Goal: Book appointment/travel/reservation

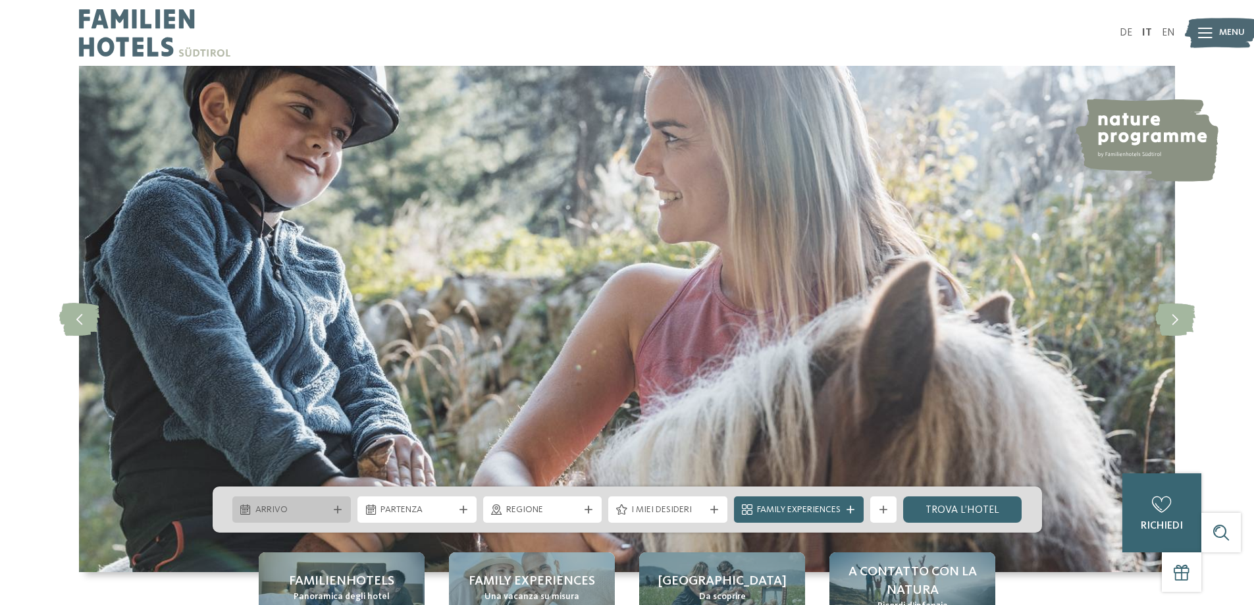
click at [315, 508] on span "Arrivo" at bounding box center [291, 510] width 73 height 13
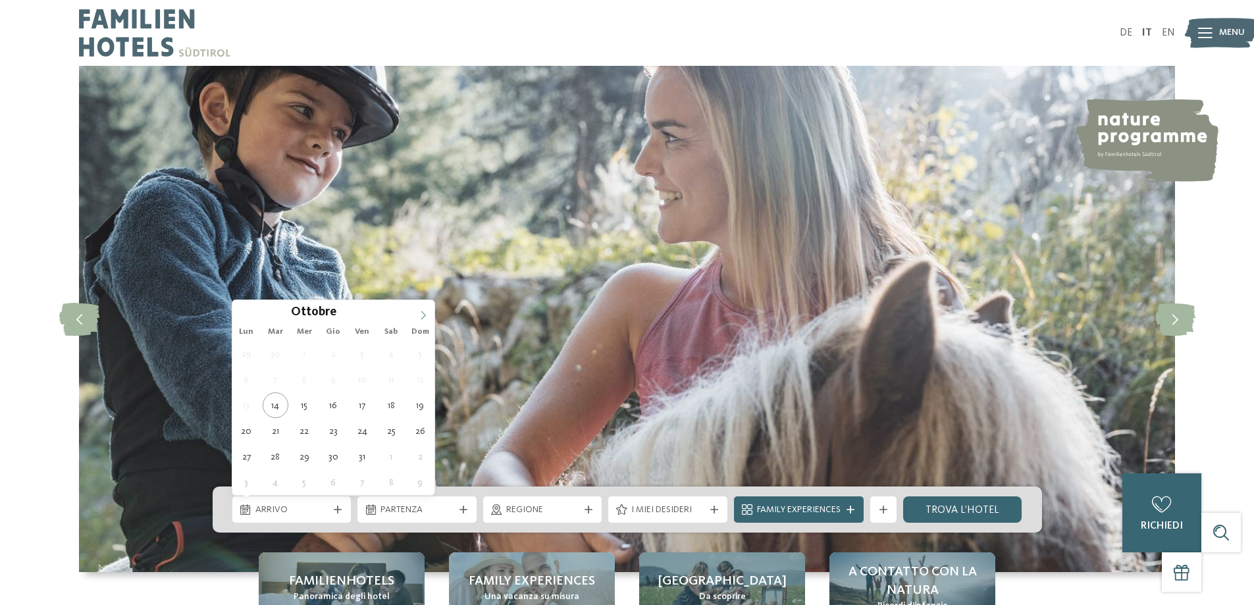
click at [414, 314] on span at bounding box center [423, 311] width 22 height 22
type div "[DATE]"
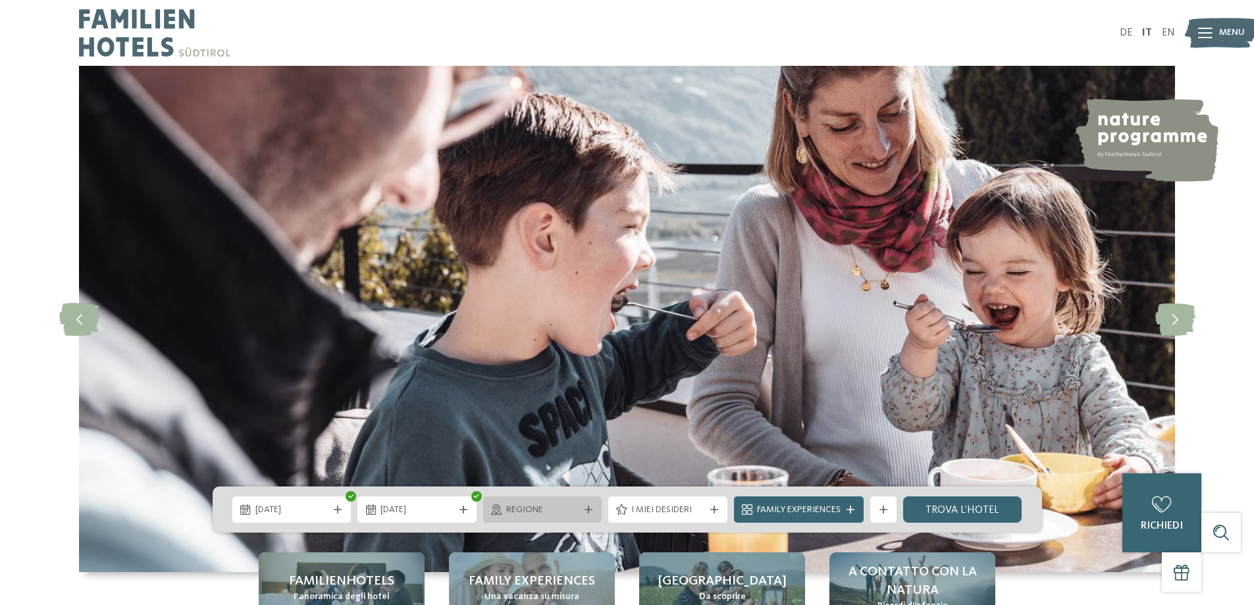
click at [588, 507] on icon at bounding box center [589, 510] width 8 height 8
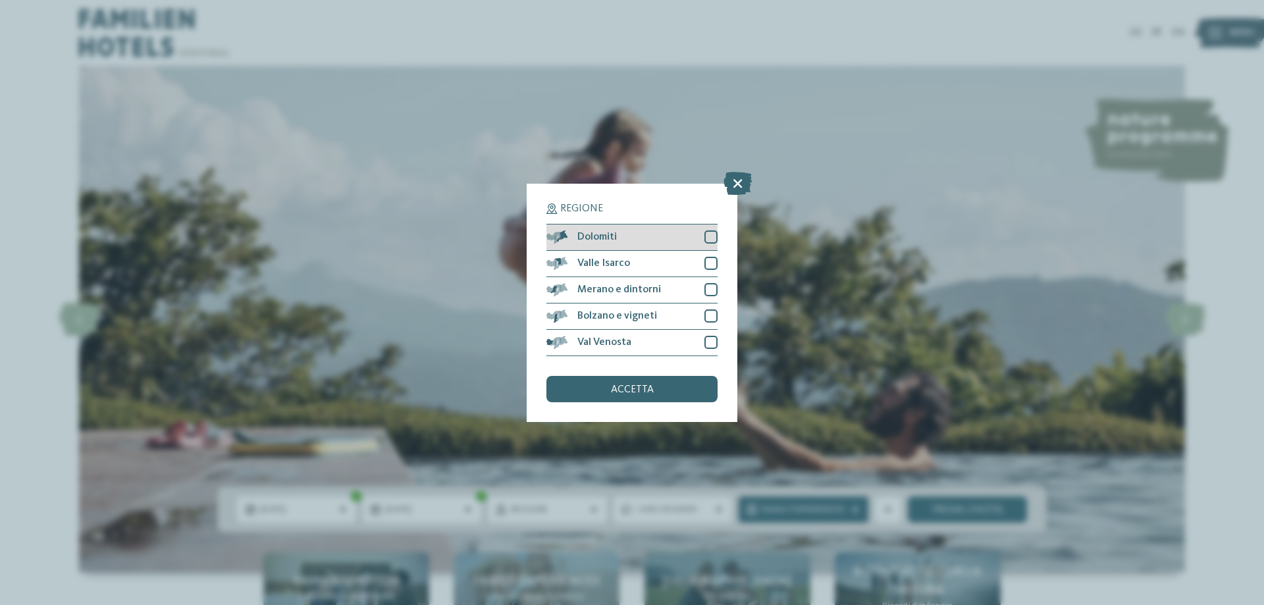
click at [710, 240] on div at bounding box center [710, 236] width 13 height 13
drag, startPoint x: 707, startPoint y: 261, endPoint x: 709, endPoint y: 274, distance: 12.7
click at [707, 262] on div at bounding box center [710, 263] width 13 height 13
click at [710, 287] on div at bounding box center [710, 289] width 13 height 13
click at [710, 317] on div at bounding box center [710, 315] width 13 height 13
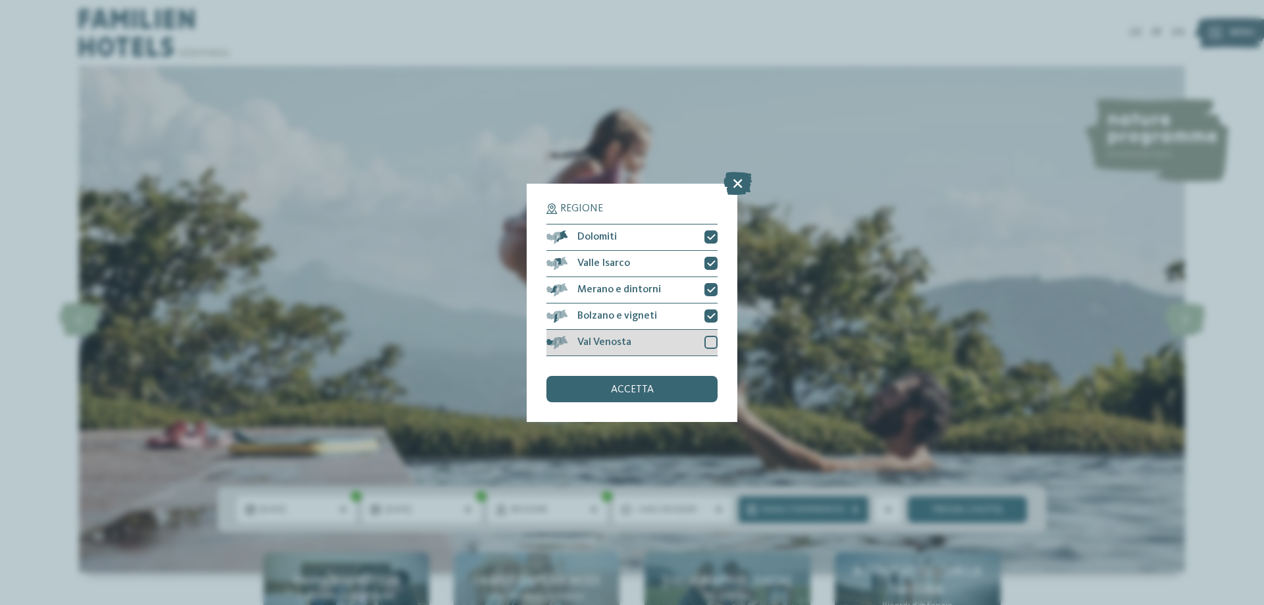
click at [707, 338] on div at bounding box center [710, 342] width 13 height 13
click at [696, 384] on div "accetta" at bounding box center [631, 389] width 171 height 26
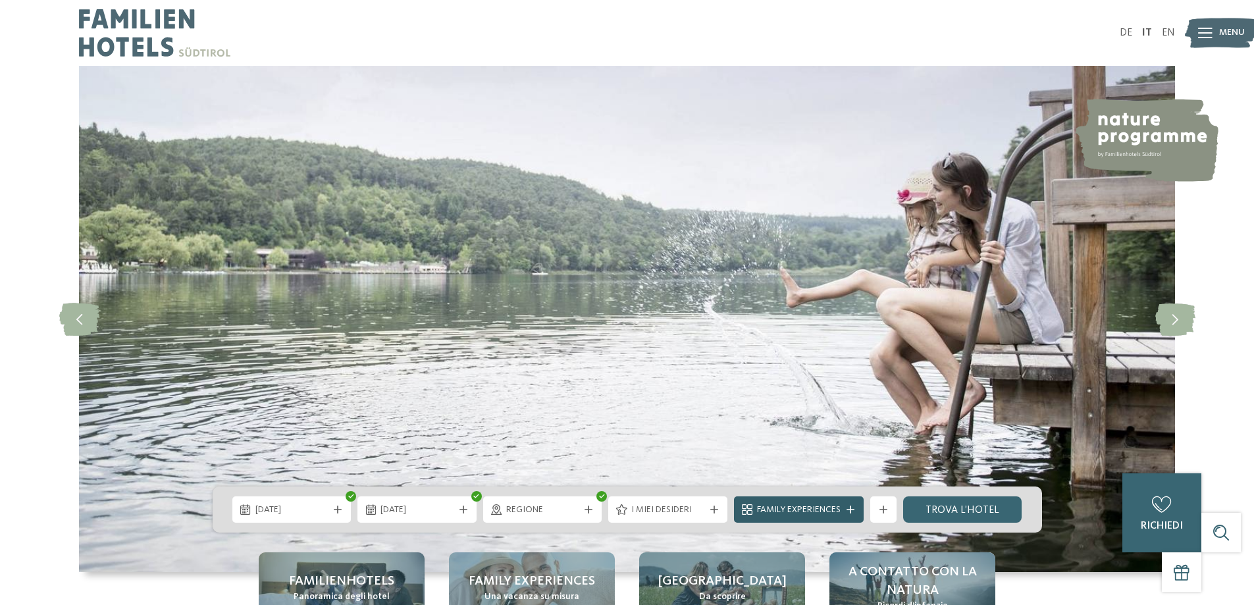
click at [772, 506] on span "Family Experiences" at bounding box center [799, 510] width 84 height 13
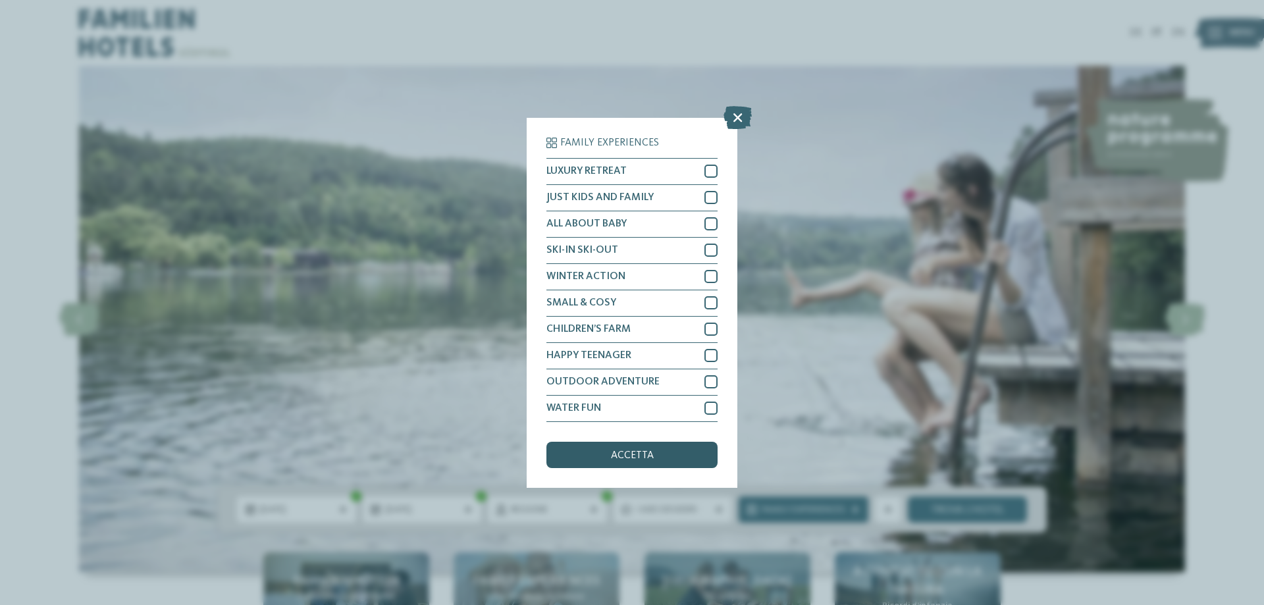
click at [630, 455] on span "accetta" at bounding box center [632, 455] width 43 height 11
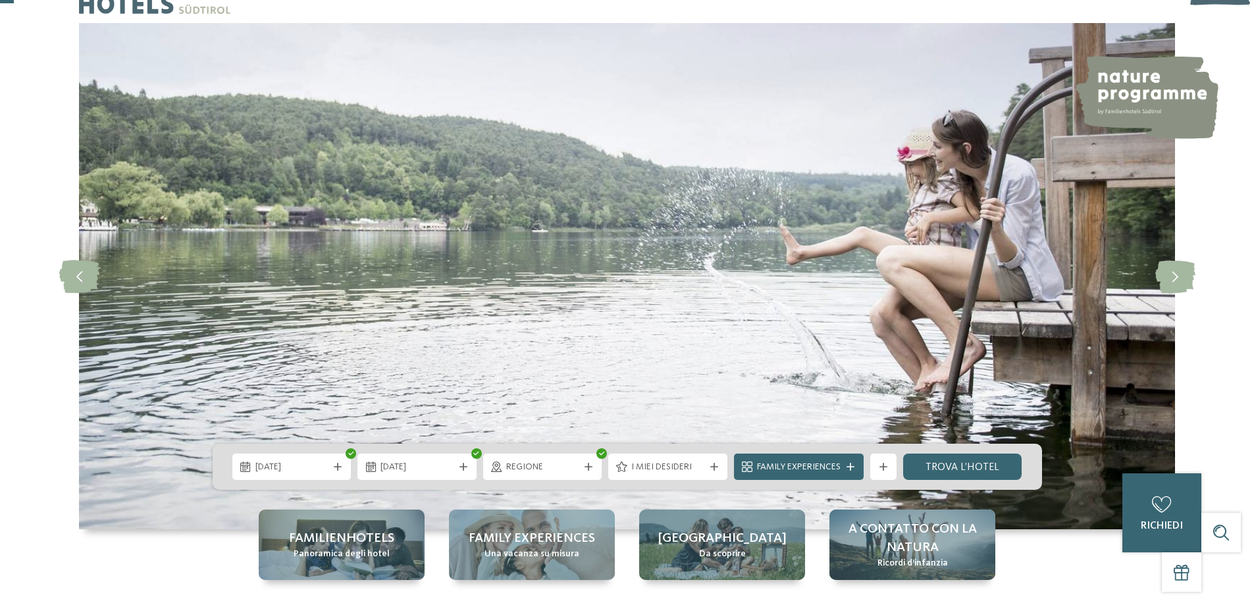
scroll to position [66, 0]
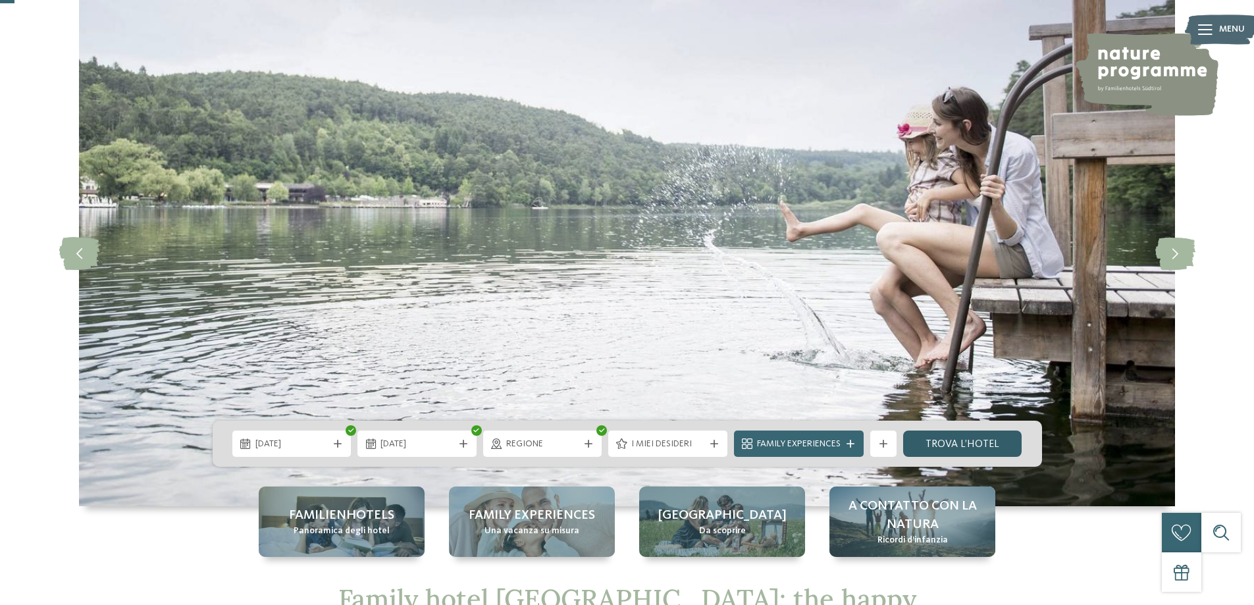
click at [963, 452] on link "trova l’hotel" at bounding box center [962, 444] width 119 height 26
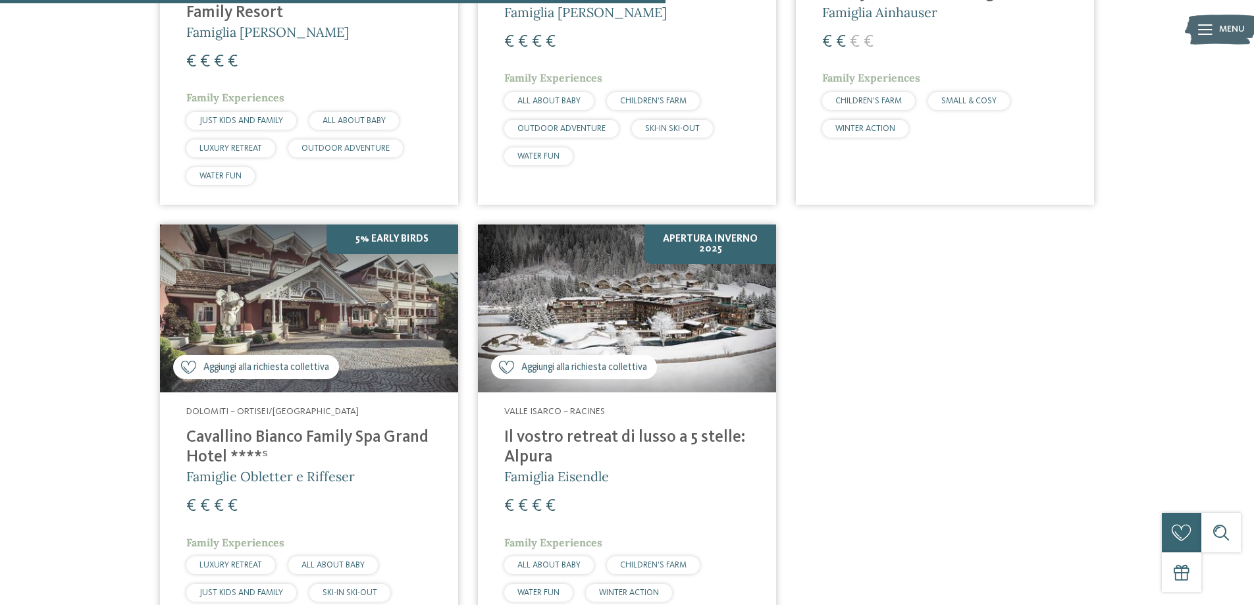
scroll to position [827, 0]
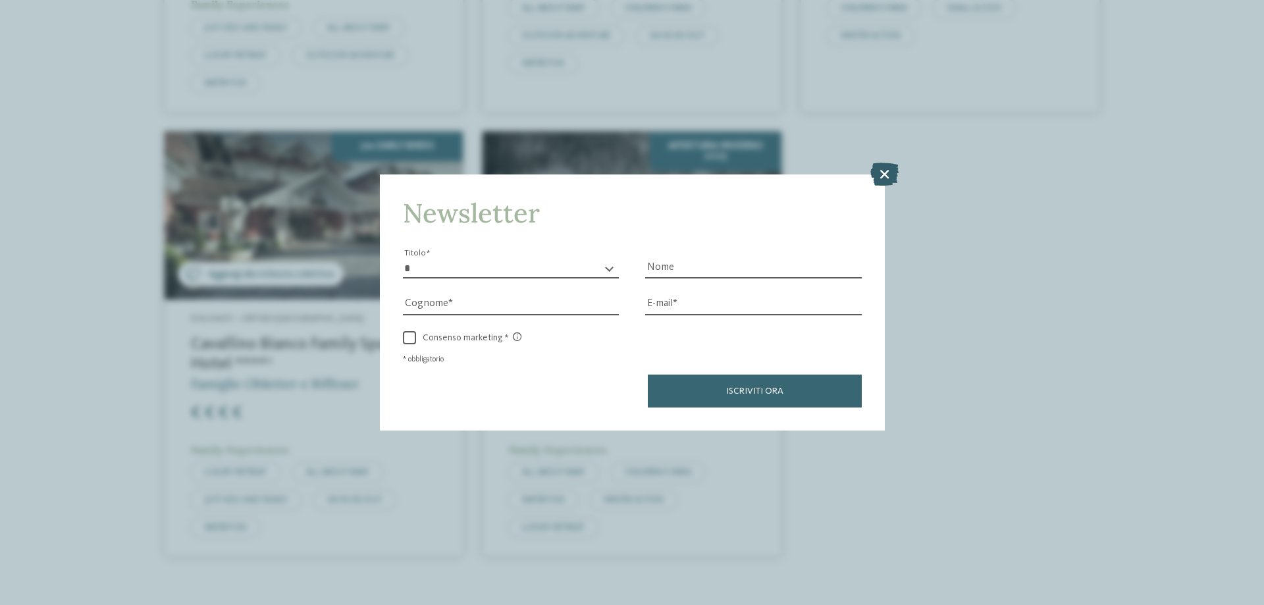
click at [885, 174] on icon at bounding box center [884, 174] width 28 height 23
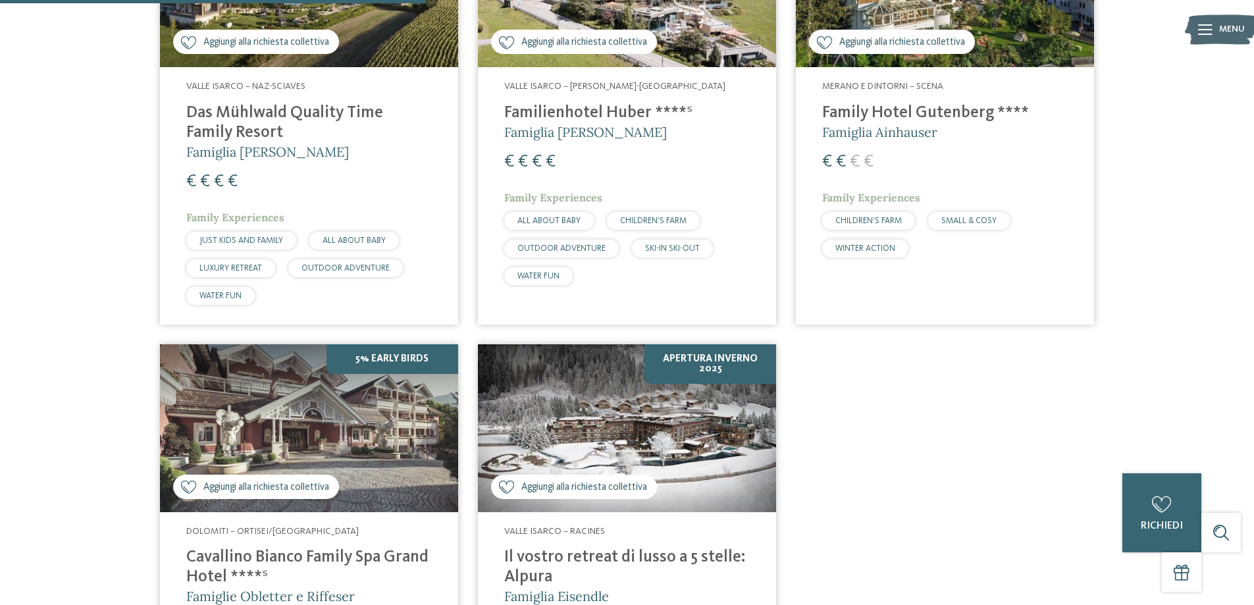
scroll to position [432, 0]
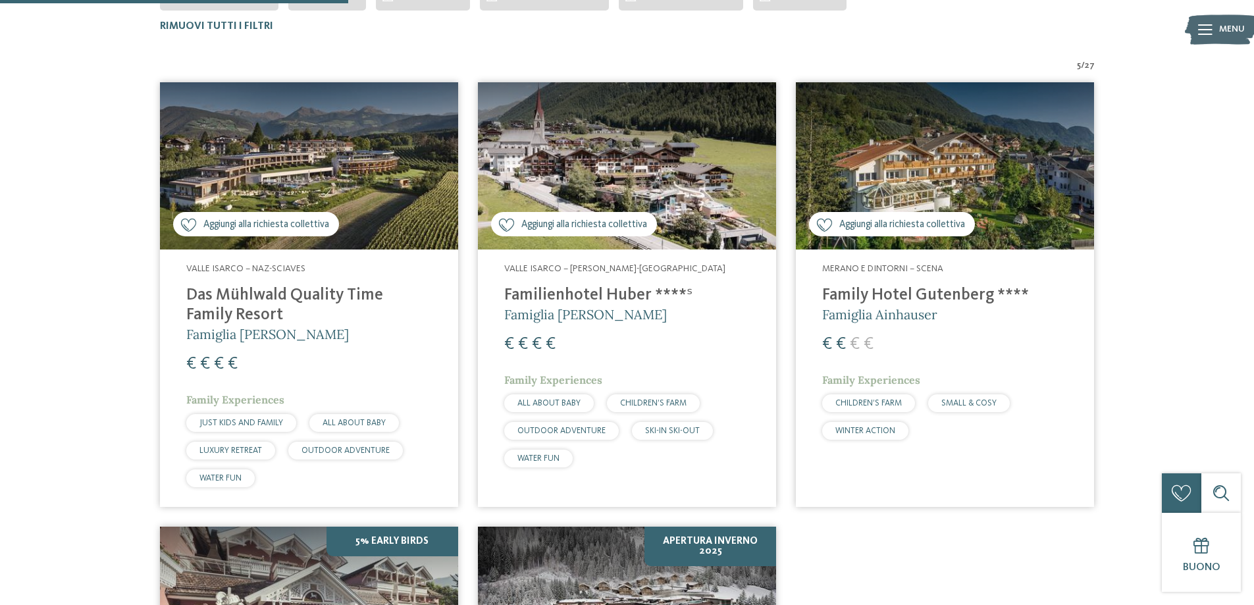
click at [328, 167] on img at bounding box center [309, 166] width 298 height 168
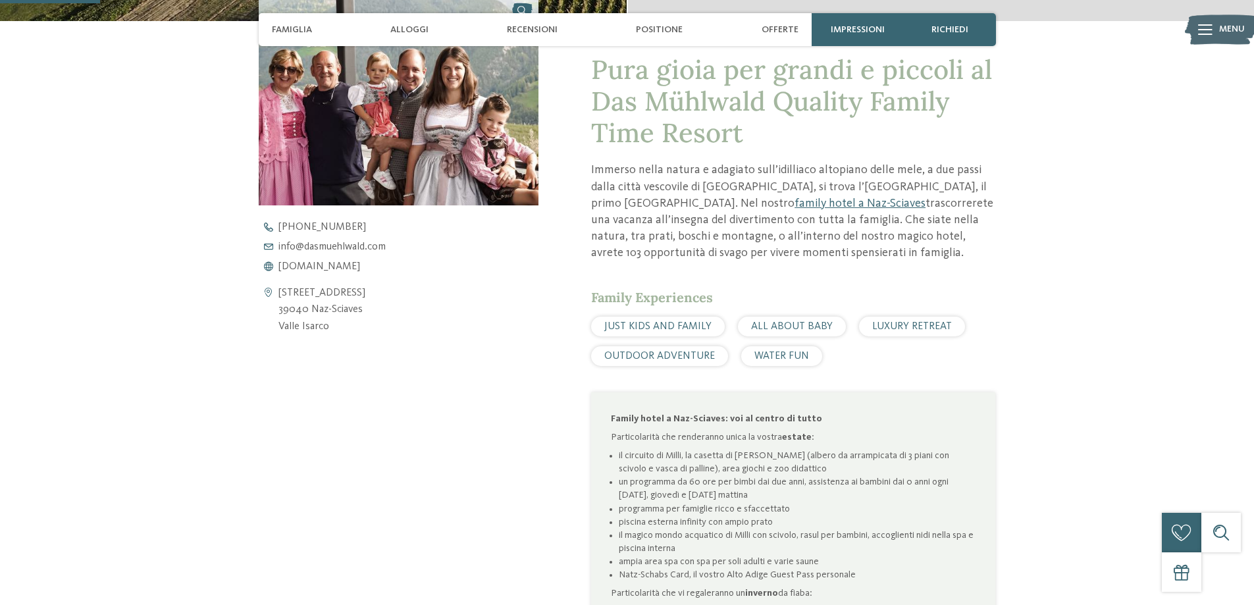
scroll to position [527, 0]
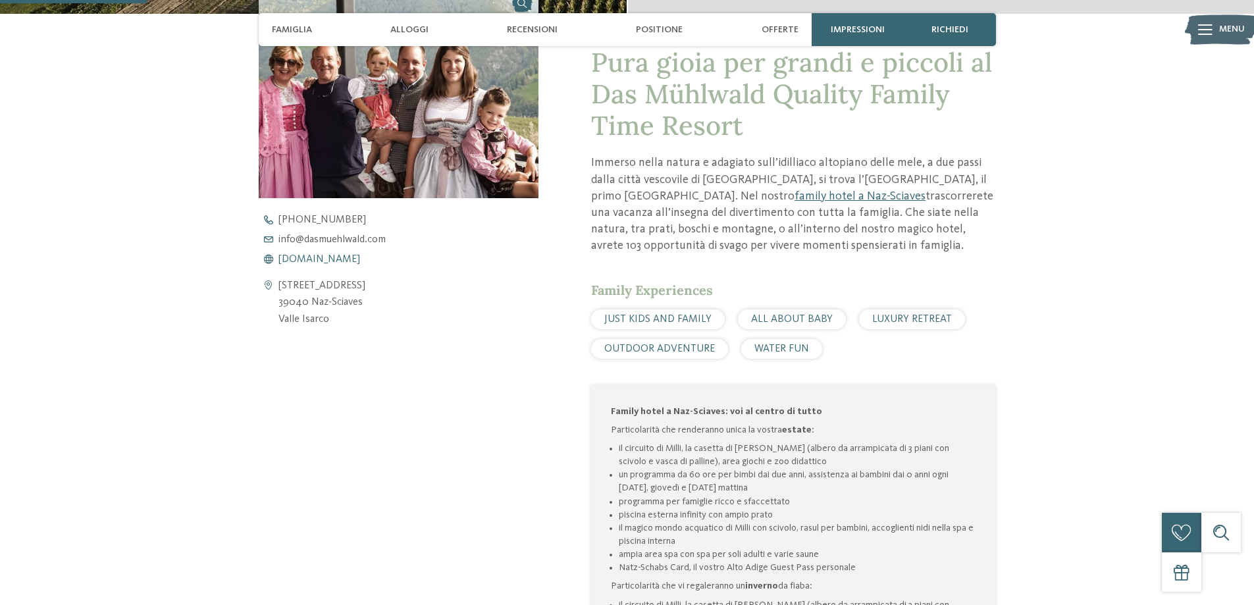
click at [306, 259] on span "www.dasmuehlwald.com" at bounding box center [319, 259] width 82 height 11
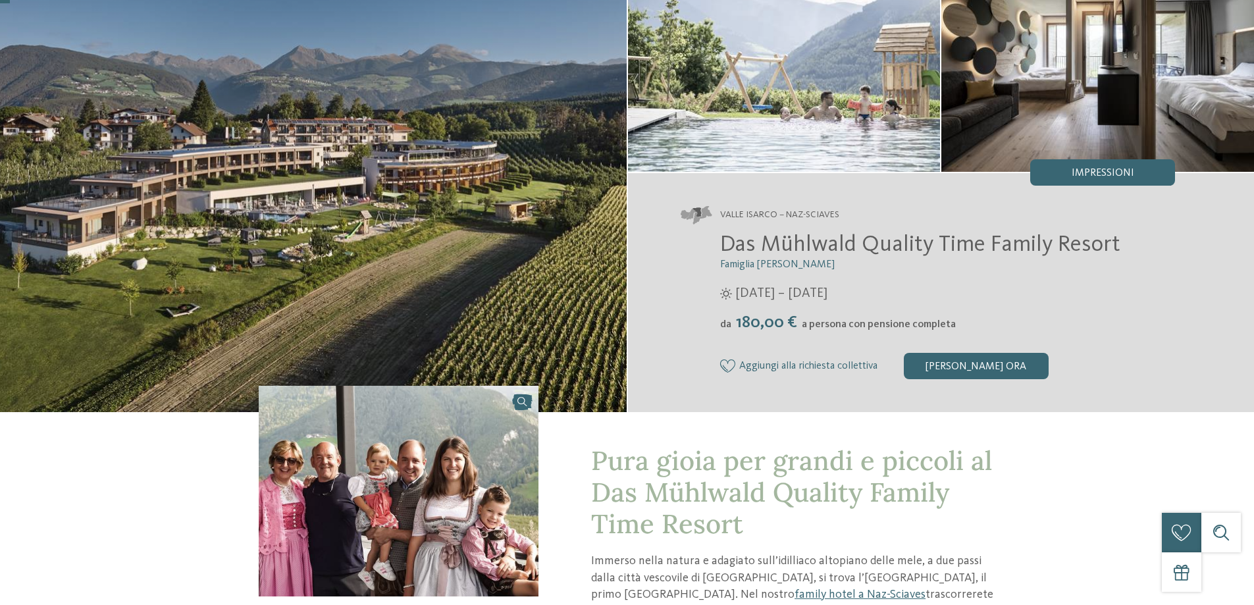
scroll to position [0, 0]
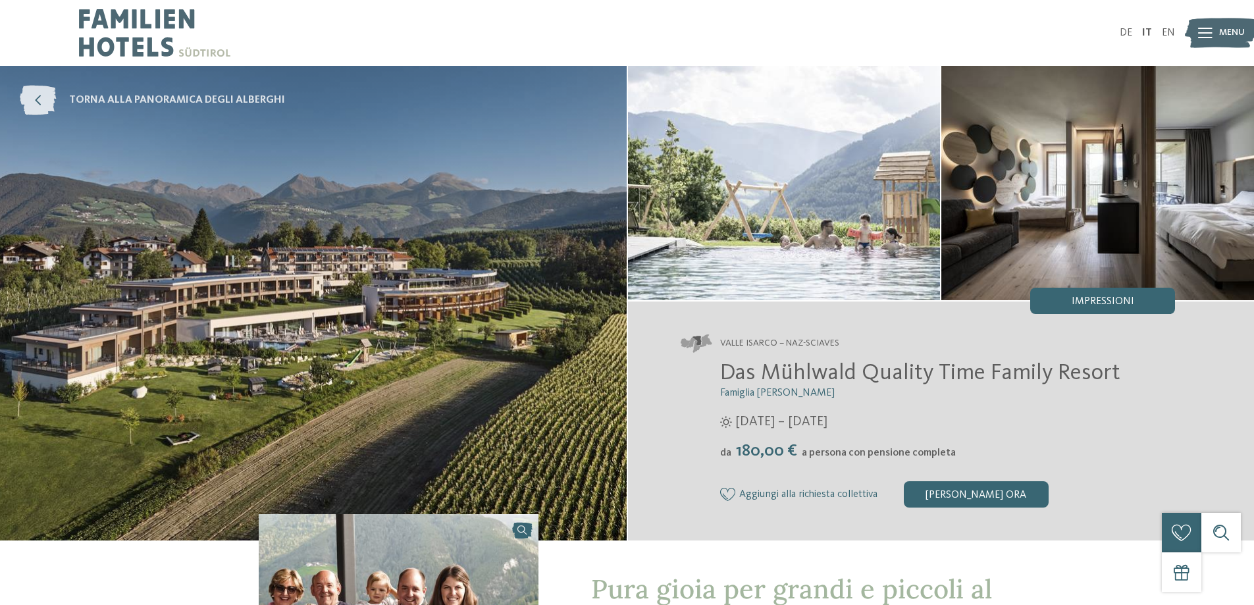
click at [34, 105] on icon at bounding box center [38, 101] width 36 height 30
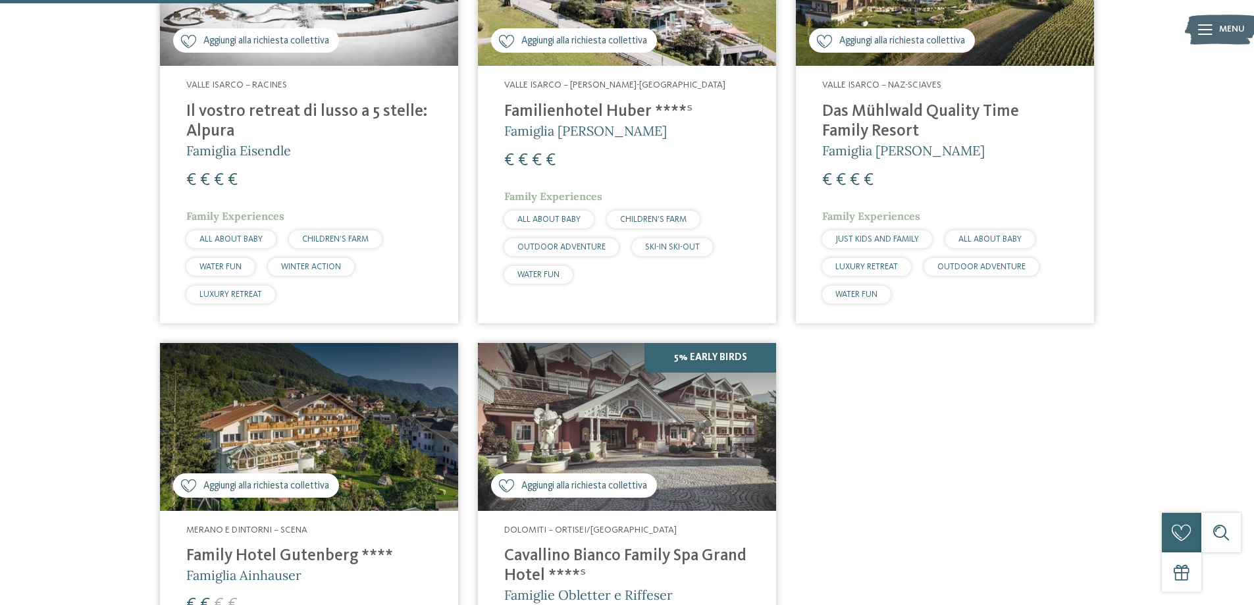
scroll to position [432, 0]
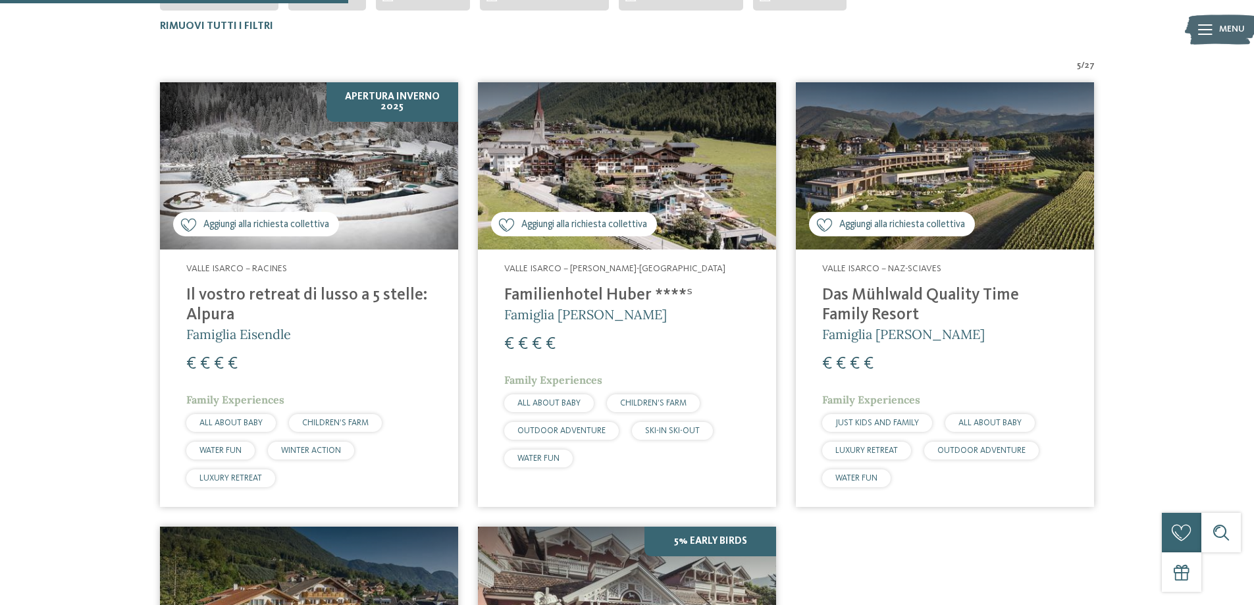
click at [235, 300] on h4 "Il vostro retreat di lusso a 5 stelle: Alpura" at bounding box center [309, 305] width 246 height 39
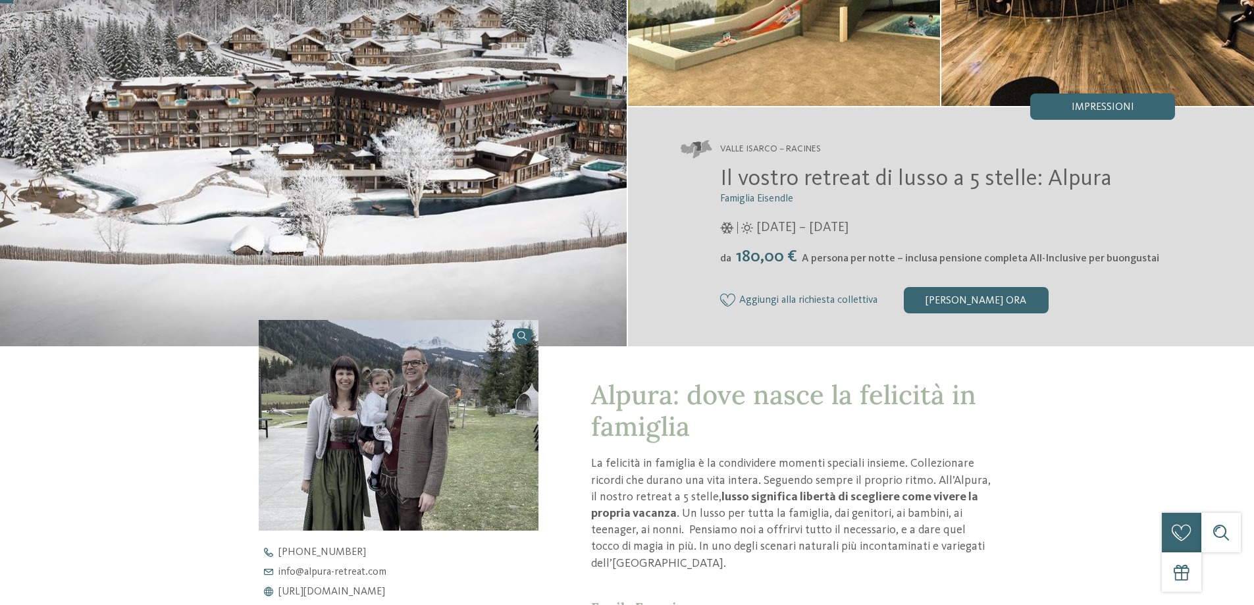
scroll to position [197, 0]
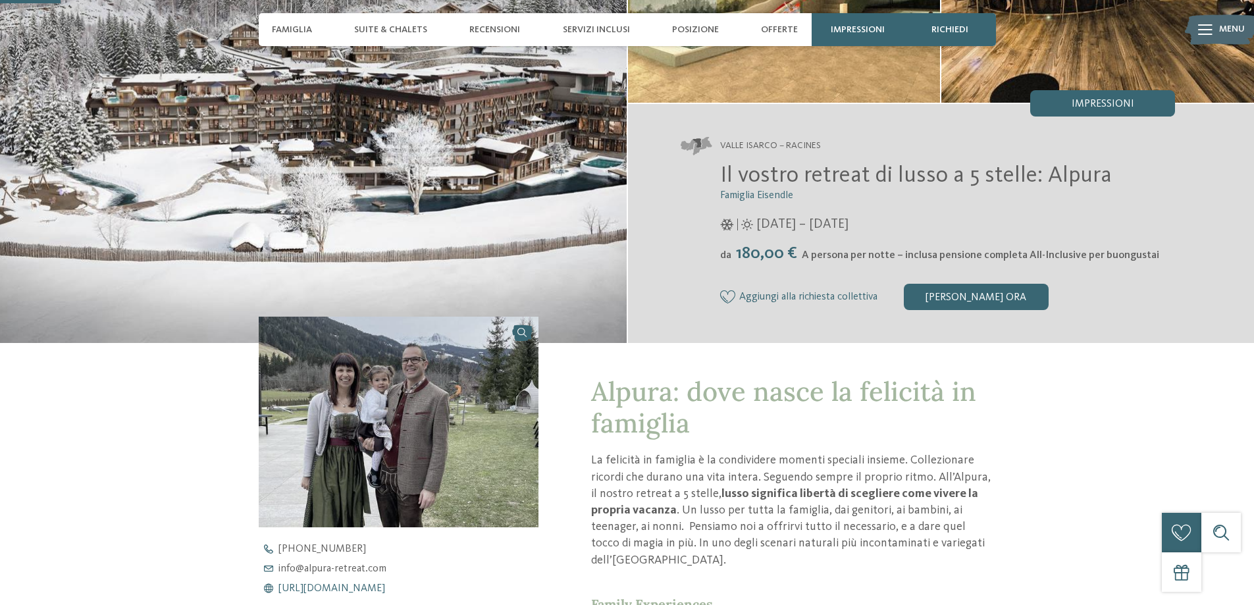
click at [373, 587] on span "https://www.alpura-retreat.com/it" at bounding box center [331, 588] width 107 height 11
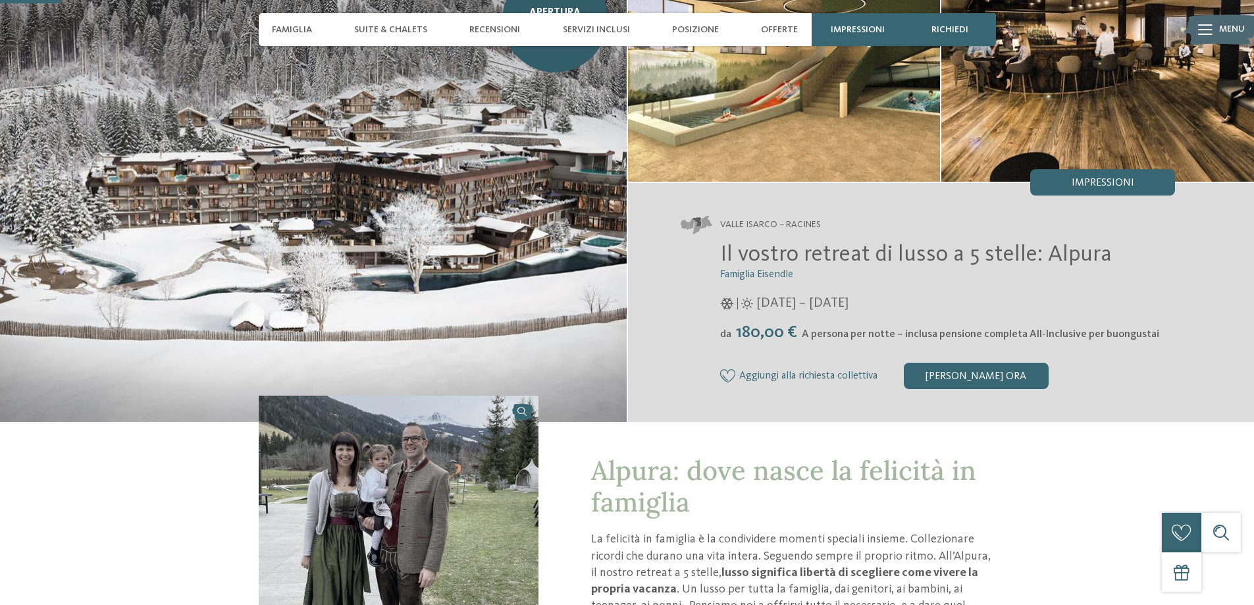
scroll to position [0, 0]
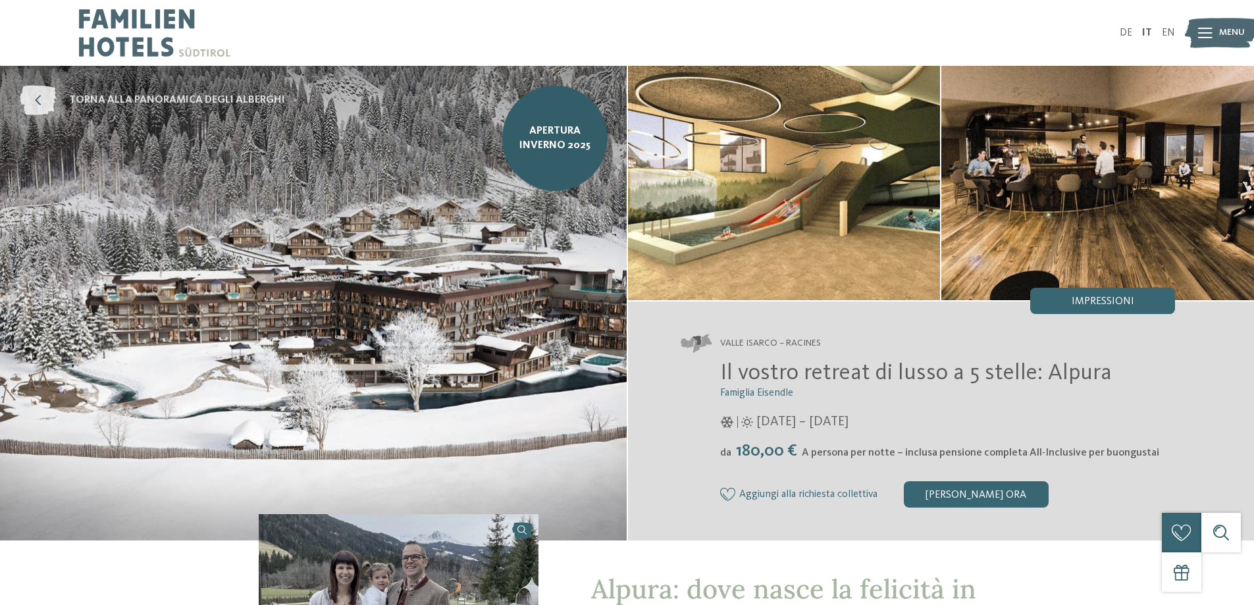
click at [53, 96] on icon at bounding box center [38, 101] width 36 height 30
